Goal: Register for event/course

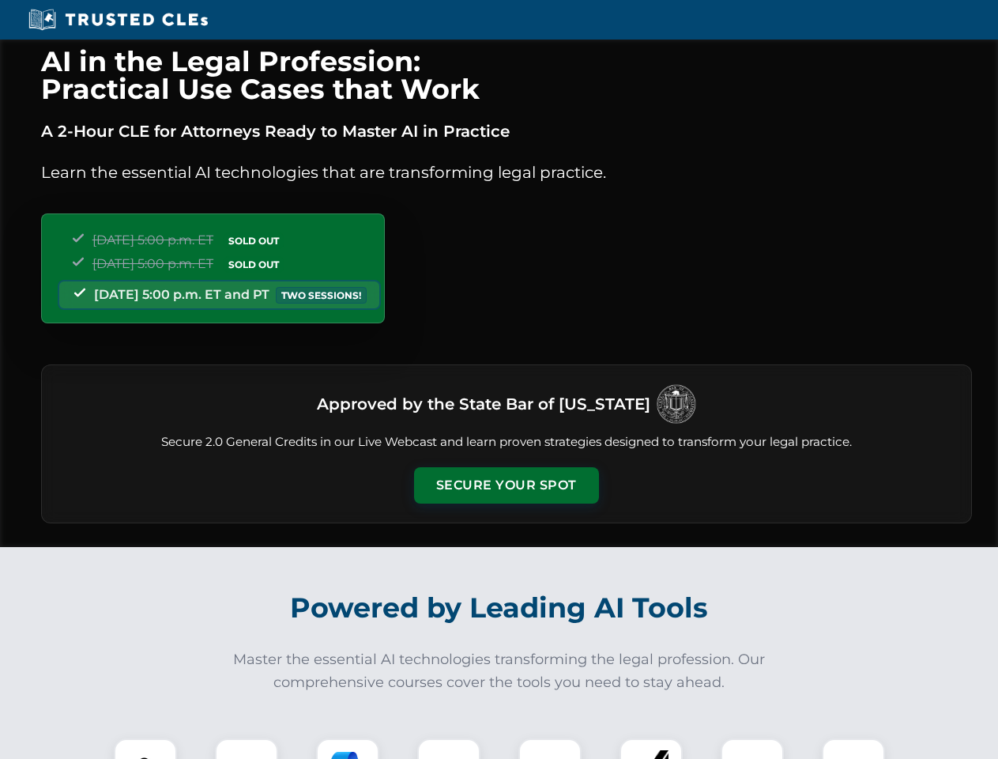
click at [506, 485] on button "Secure Your Spot" at bounding box center [506, 485] width 185 height 36
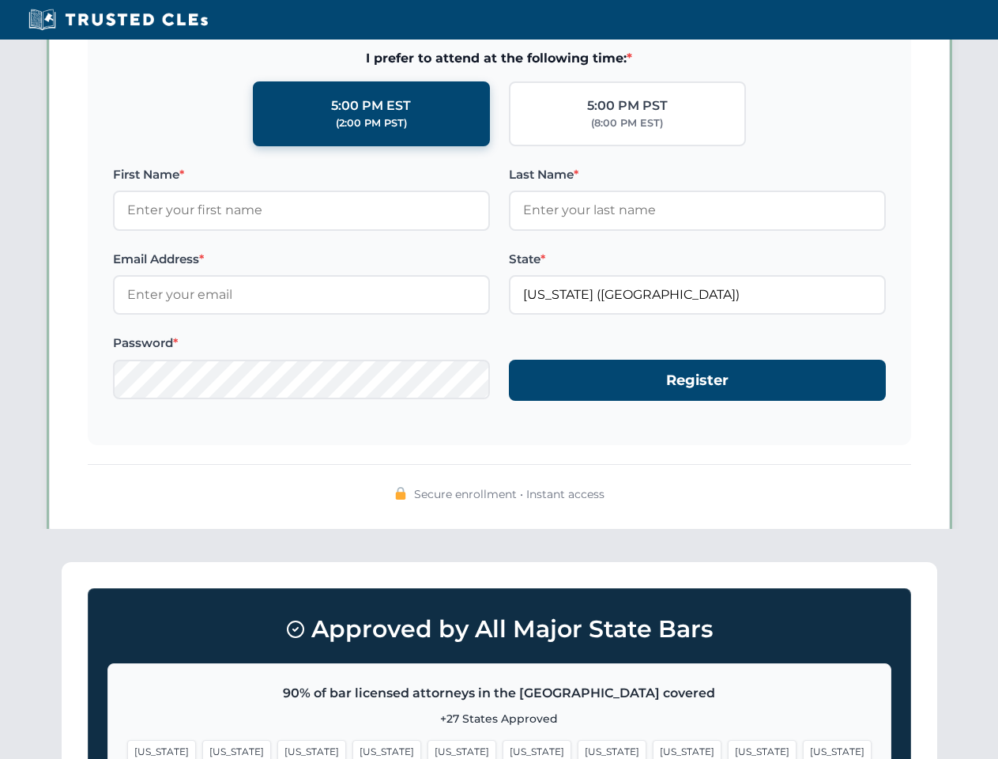
click at [503, 748] on span "[US_STATE]" at bounding box center [537, 751] width 69 height 23
click at [578, 748] on span "[US_STATE]" at bounding box center [612, 751] width 69 height 23
click at [728, 748] on span "[US_STATE]" at bounding box center [762, 751] width 69 height 23
